Goal: Task Accomplishment & Management: Complete application form

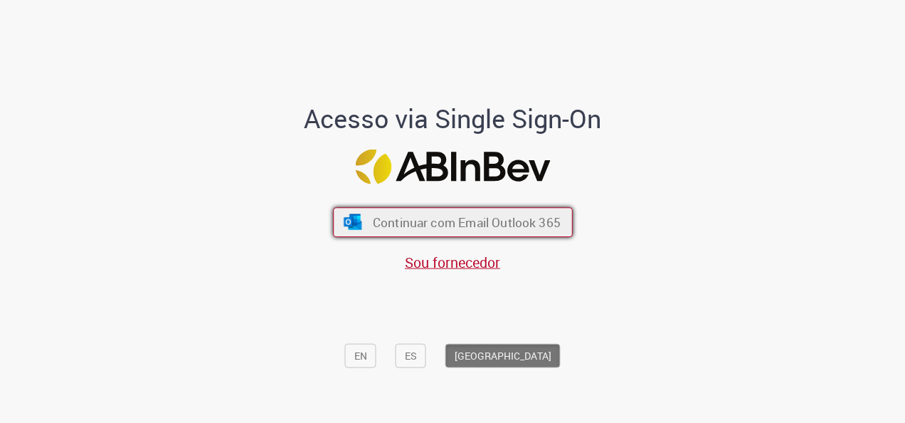
click at [426, 231] on span "Continuar com Email Outlook 365" at bounding box center [466, 222] width 188 height 16
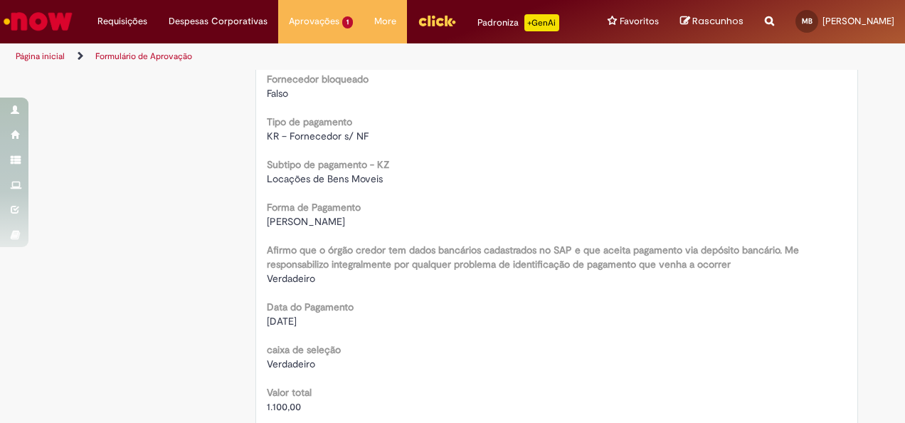
scroll to position [1566, 0]
